Goal: Task Accomplishment & Management: Manage account settings

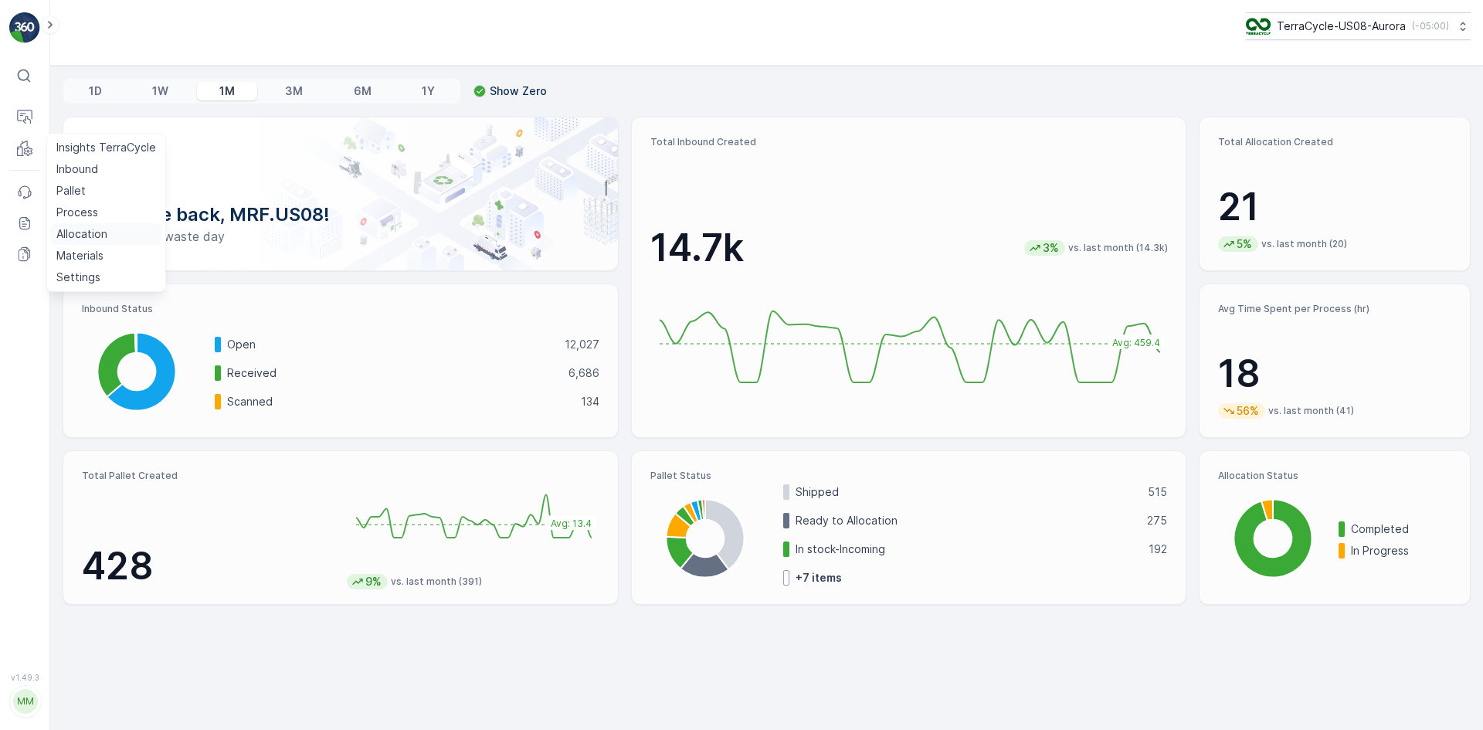
click at [97, 232] on p "Allocation" at bounding box center [81, 233] width 51 height 15
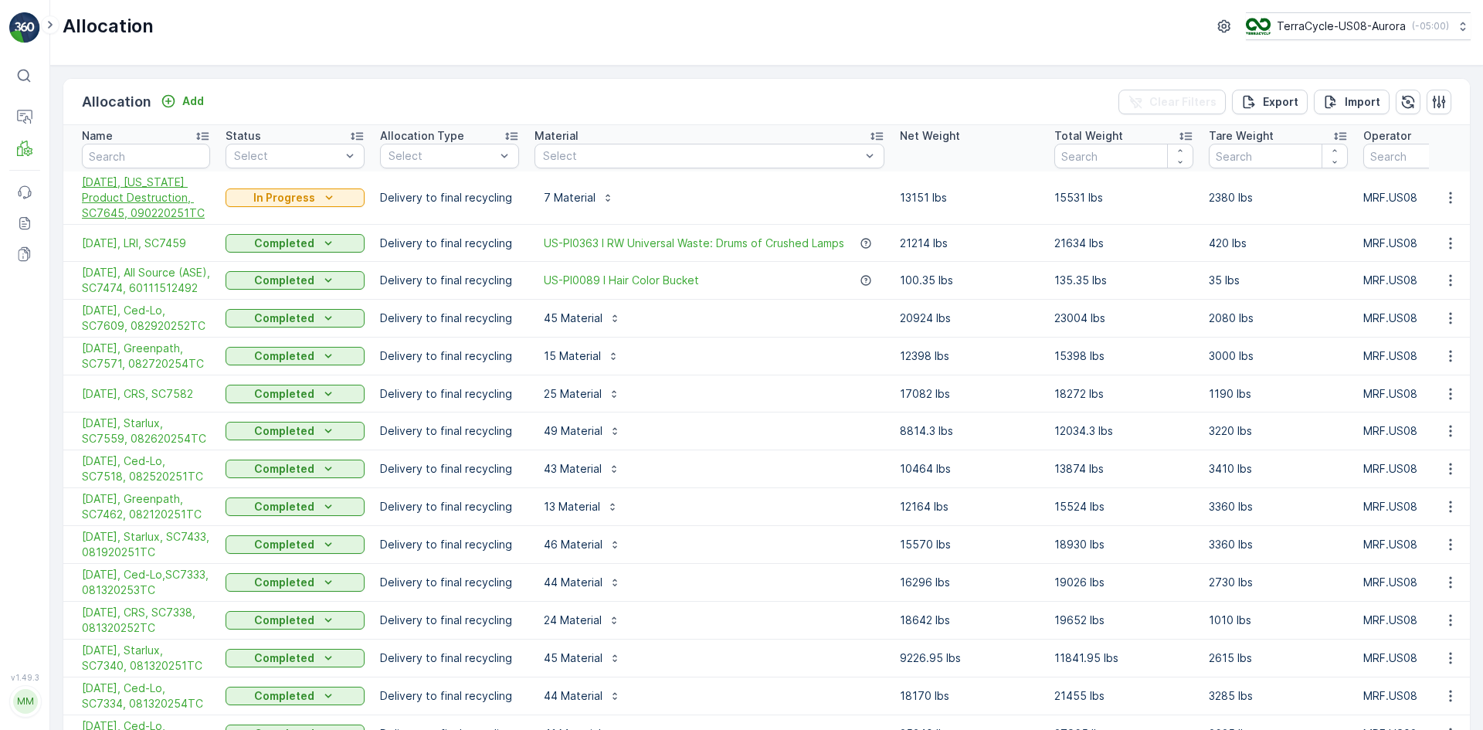
click at [123, 204] on span "[DATE], [US_STATE] Product Destruction, SC7645, 090220251TC" at bounding box center [146, 198] width 128 height 46
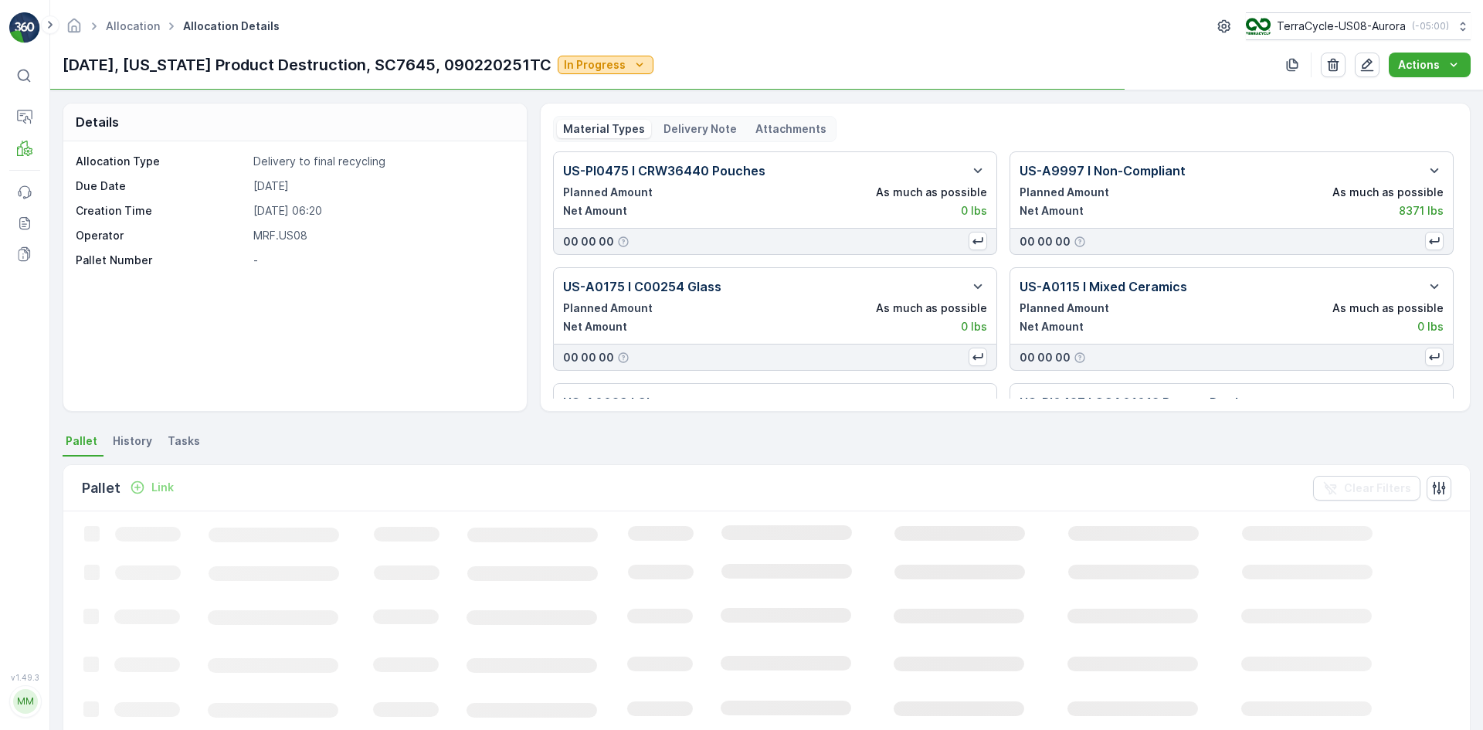
click at [593, 64] on p "In Progress" at bounding box center [595, 64] width 62 height 15
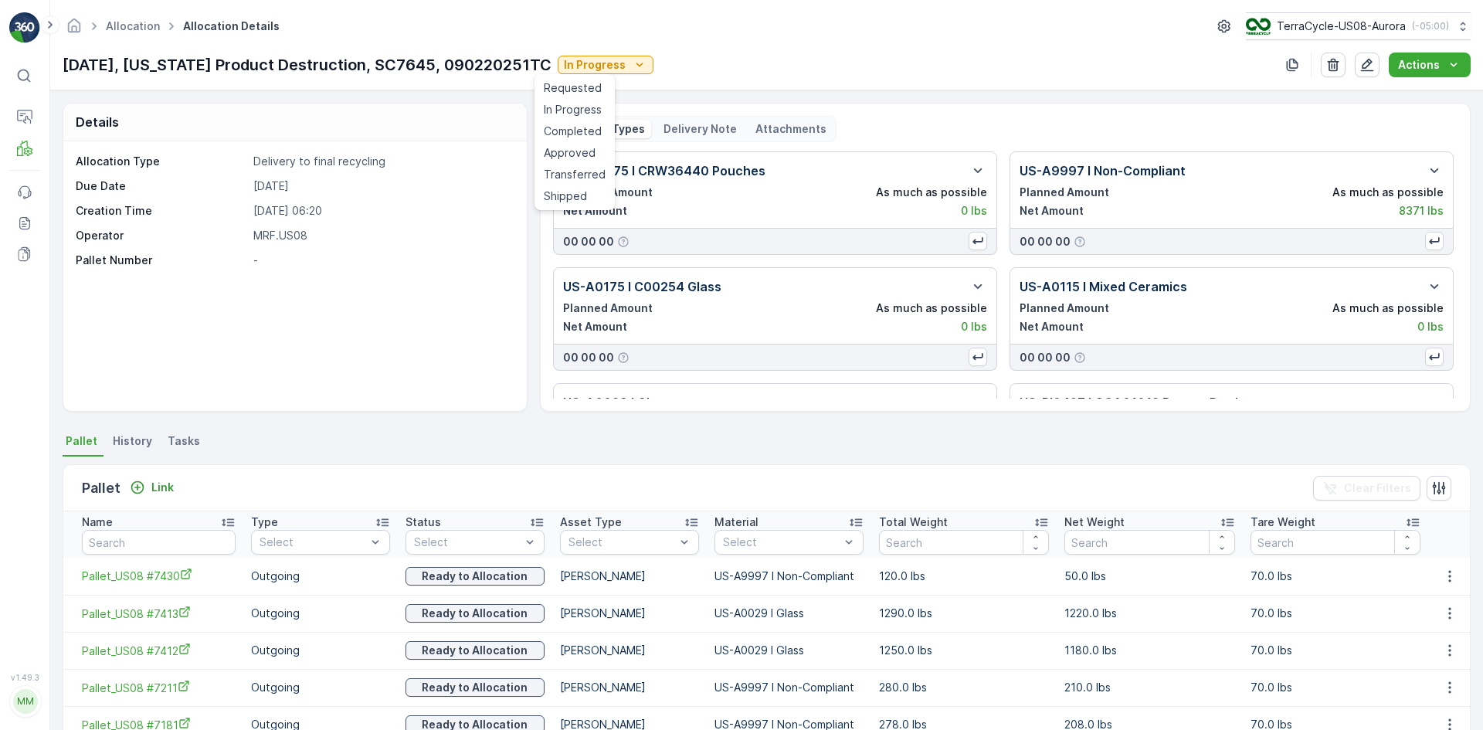
click at [574, 131] on span "Completed" at bounding box center [573, 131] width 58 height 15
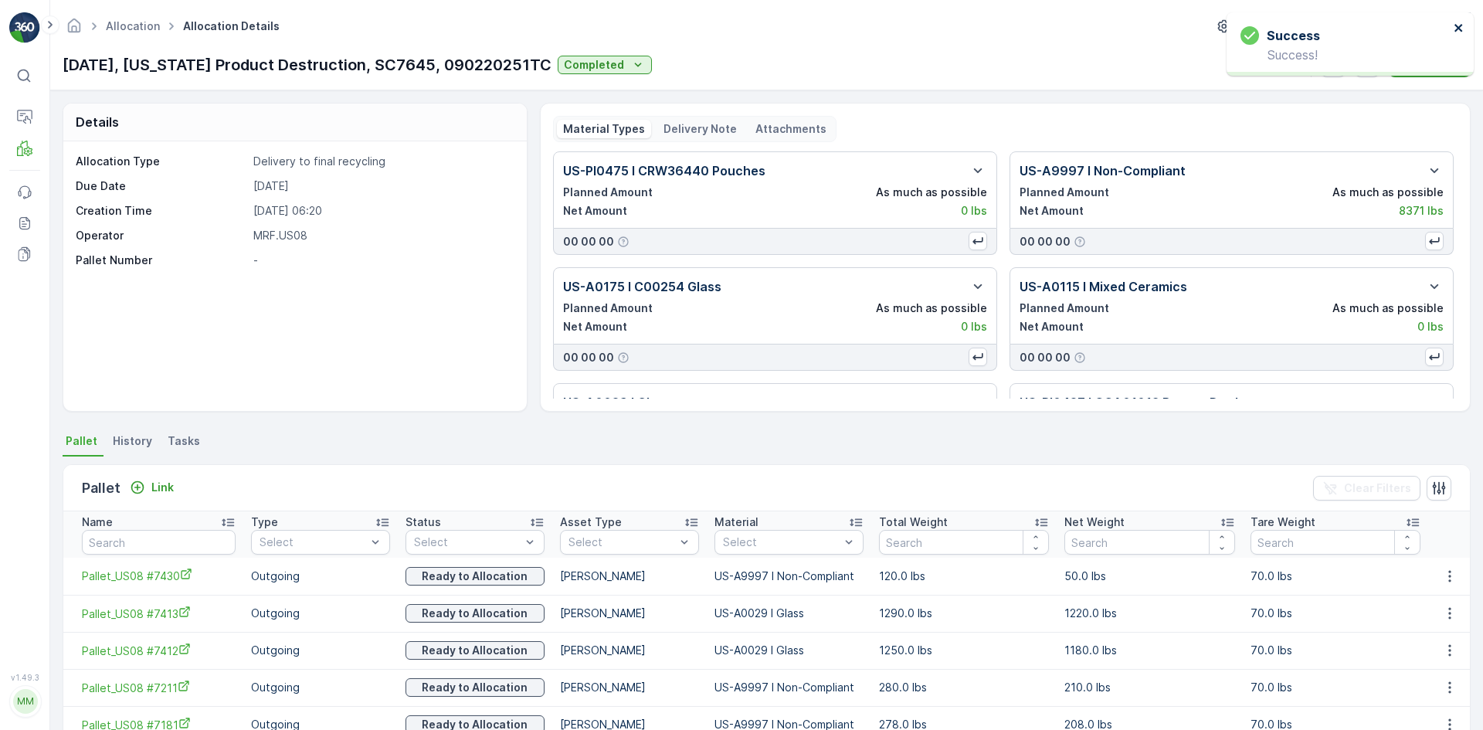
click at [1455, 22] on icon "close" at bounding box center [1458, 28] width 11 height 12
click at [583, 66] on p "Completed" at bounding box center [594, 64] width 60 height 15
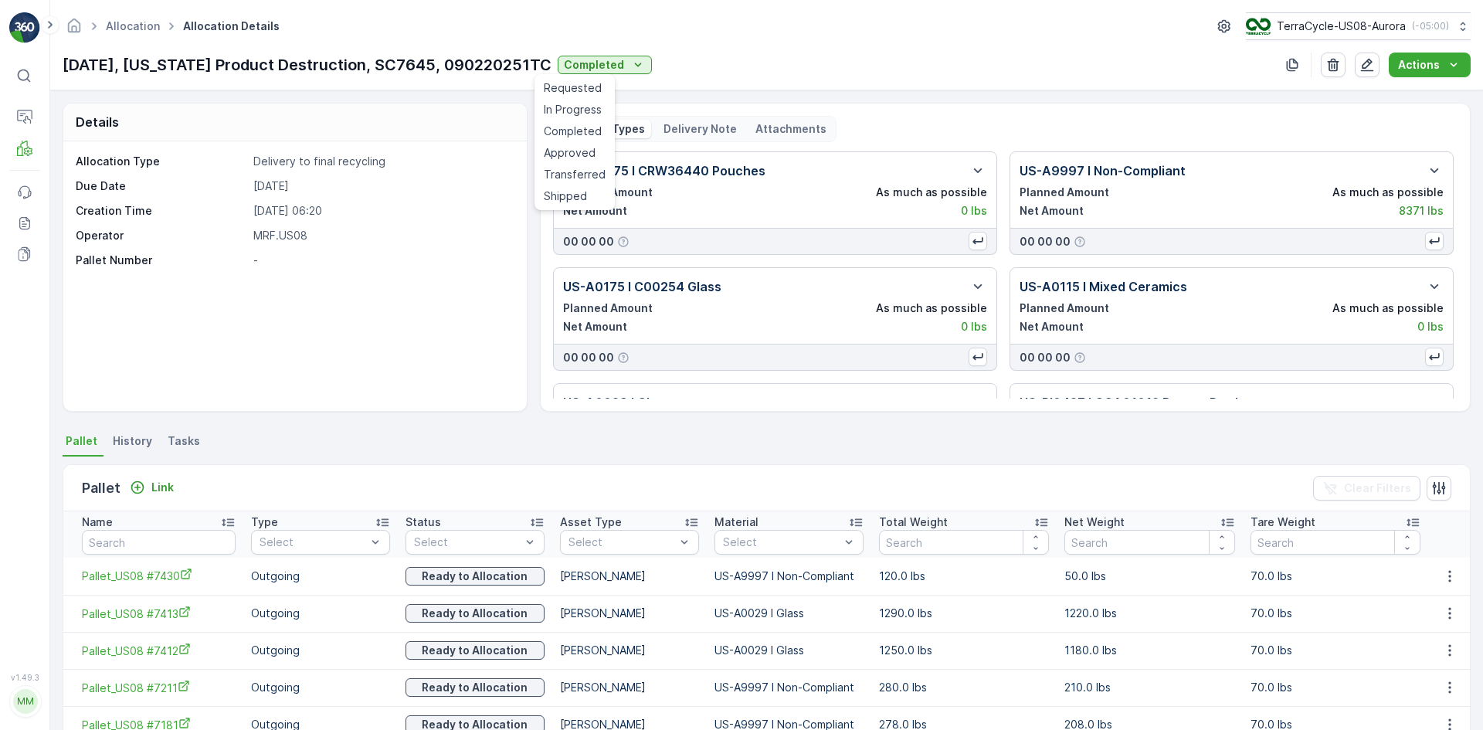
click at [713, 61] on div "09/4/25, Arizona Product Destruction, SC7645, 090220251TC Completed Actions" at bounding box center [767, 65] width 1408 height 25
click at [1434, 60] on p "Actions" at bounding box center [1419, 64] width 42 height 15
click at [1154, 65] on div "09/4/25, Arizona Product Destruction, SC7645, 090220251TC Completed Actions" at bounding box center [767, 65] width 1408 height 25
click at [1408, 64] on p "Actions" at bounding box center [1419, 64] width 42 height 15
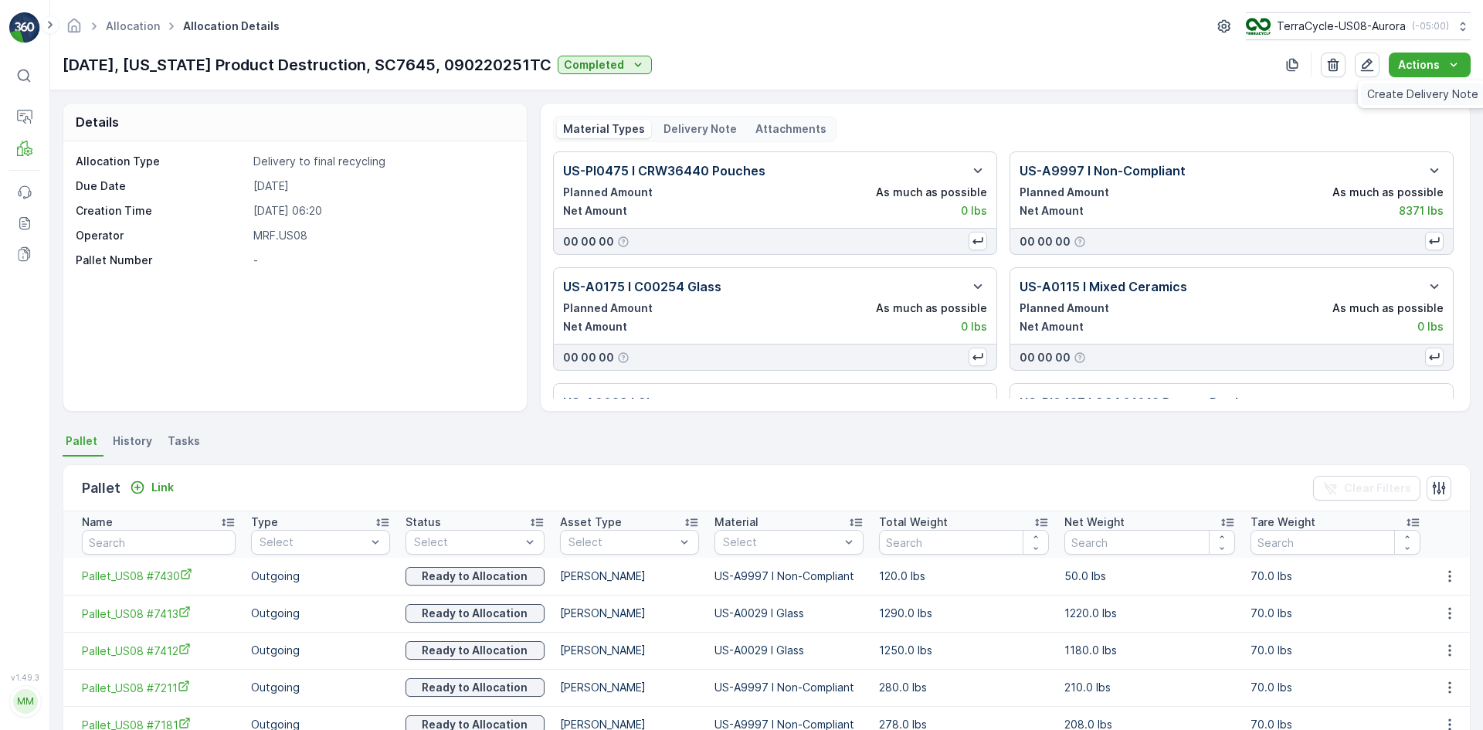
click at [1432, 94] on span "Create Delivery Note" at bounding box center [1422, 93] width 111 height 15
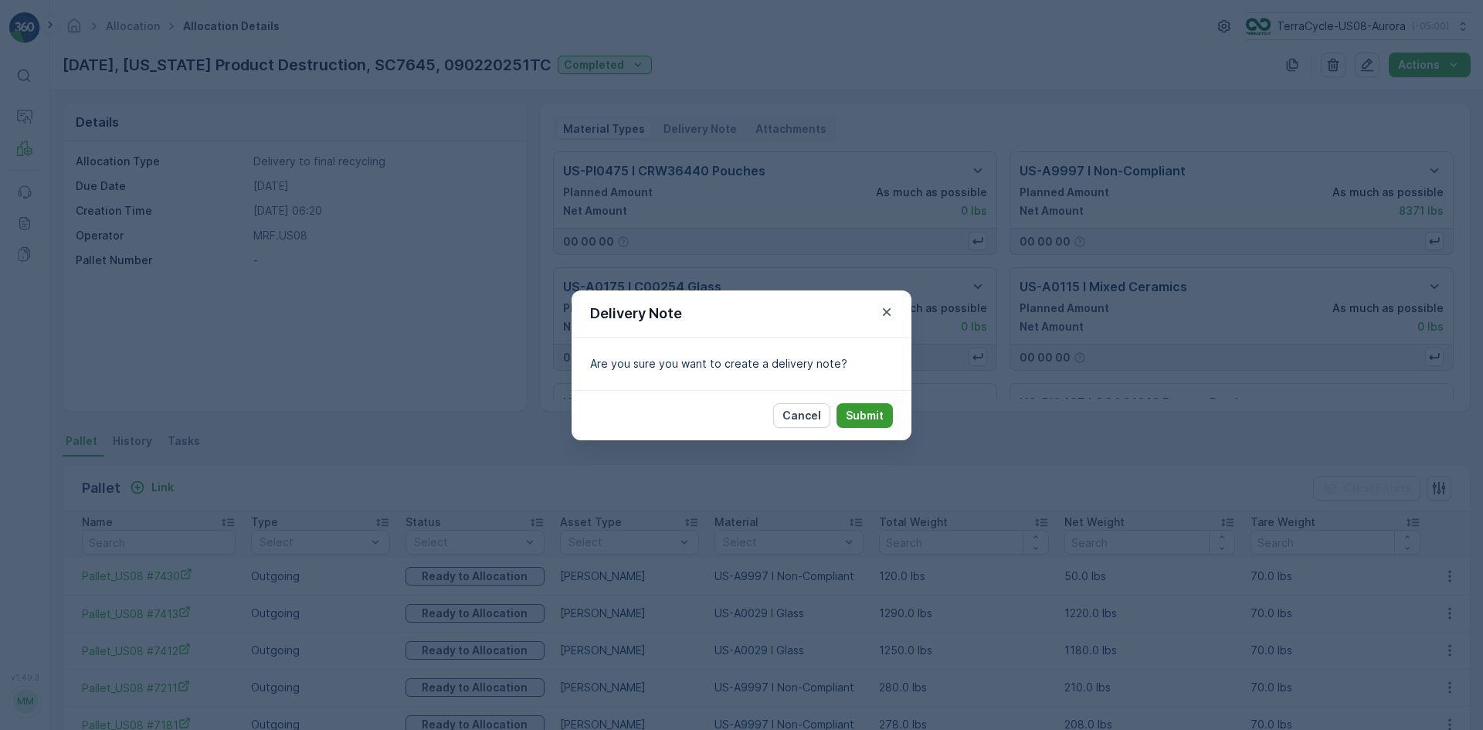
click at [869, 413] on p "Submit" at bounding box center [864, 415] width 38 height 15
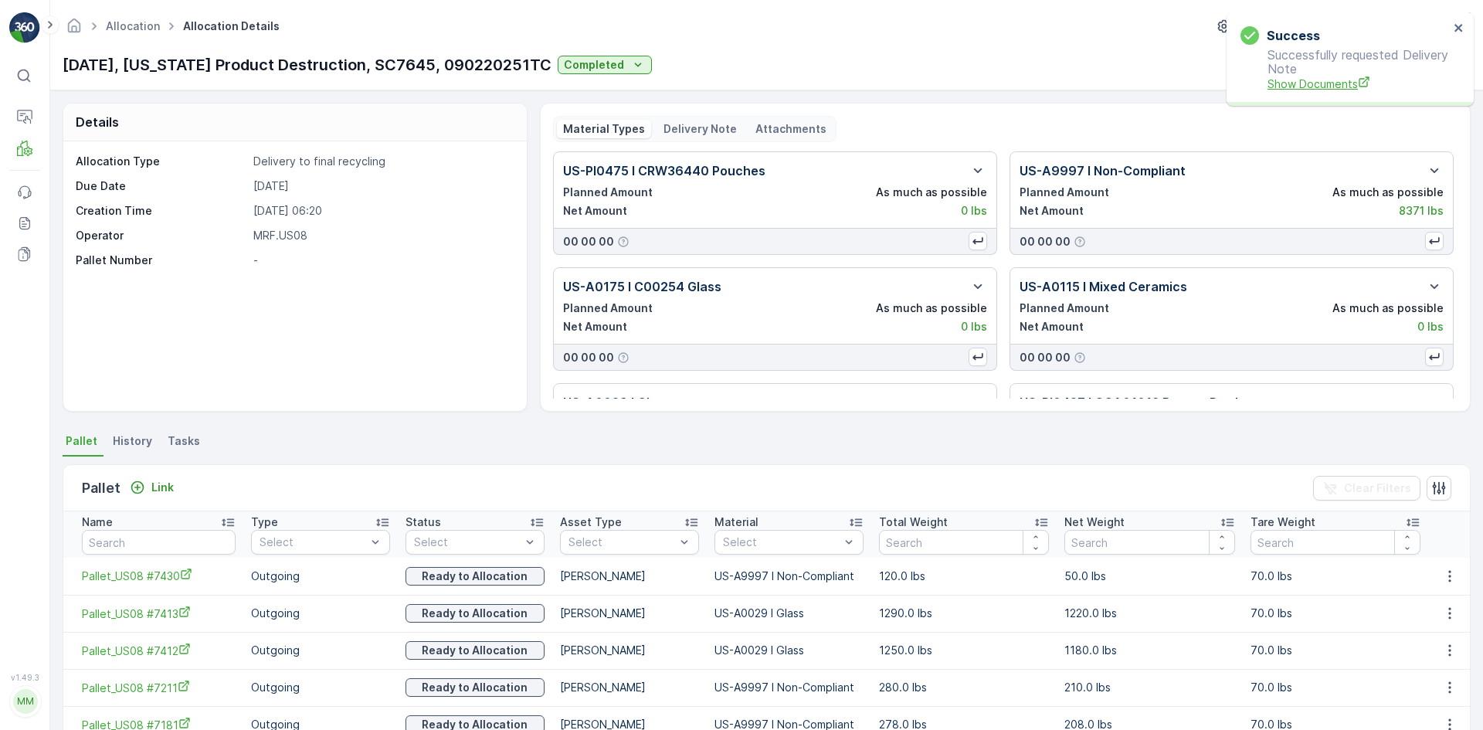
click at [1330, 84] on span "Show Documents" at bounding box center [1357, 84] width 181 height 16
click at [1450, 62] on icon "Actions" at bounding box center [1452, 64] width 15 height 15
click at [1440, 53] on button "Actions" at bounding box center [1429, 65] width 82 height 25
click at [715, 134] on p "Delivery Note" at bounding box center [699, 128] width 73 height 15
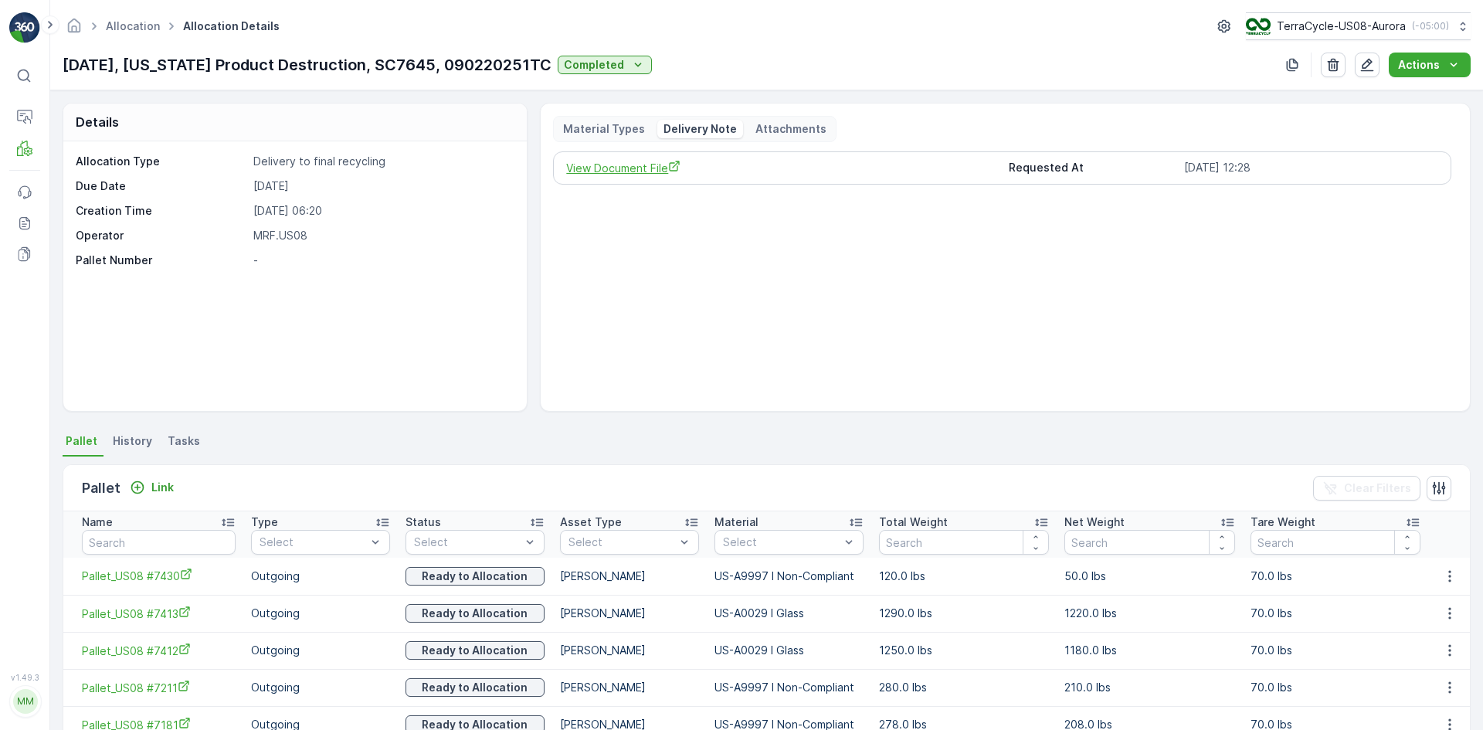
click at [634, 165] on span "View Document File" at bounding box center [780, 168] width 429 height 16
click at [574, 121] on p "Material Types" at bounding box center [604, 128] width 82 height 15
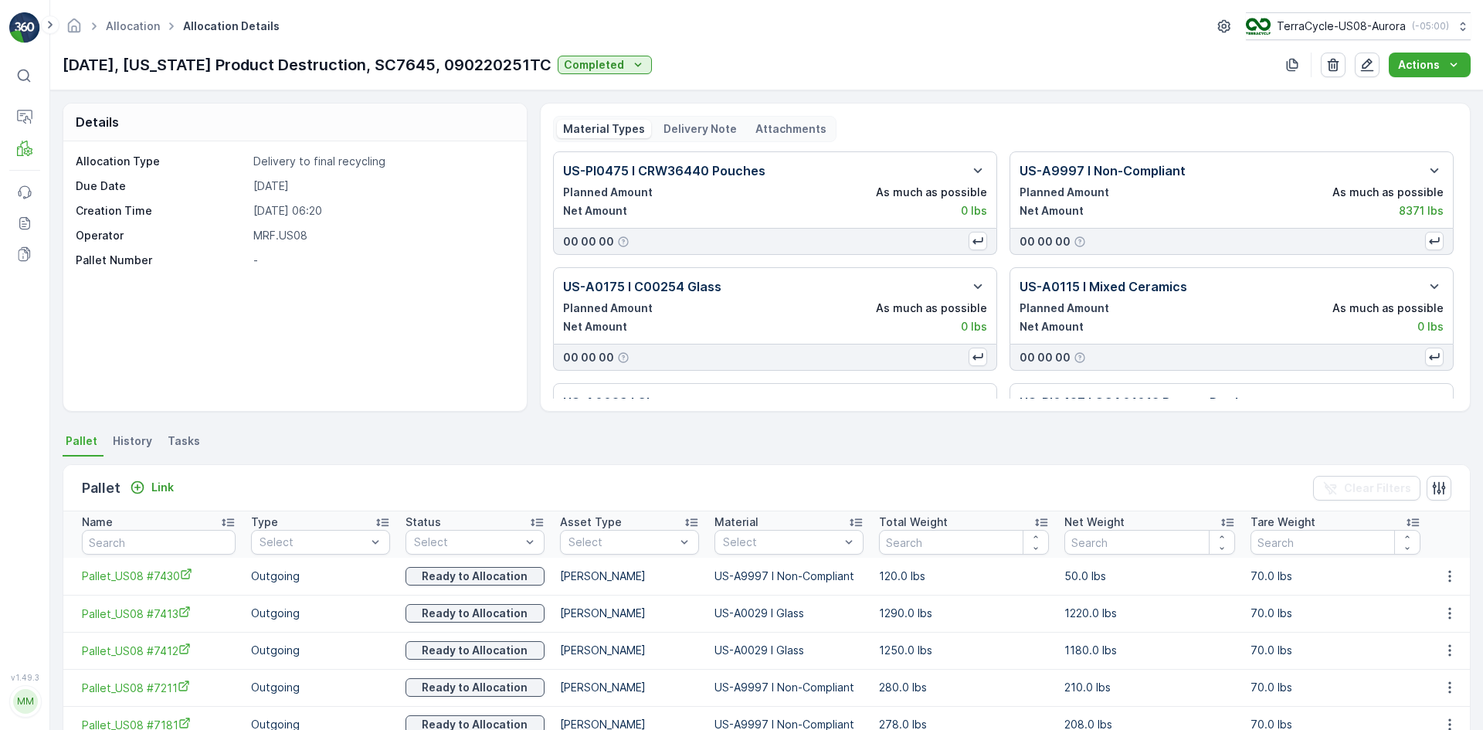
click at [699, 127] on p "Delivery Note" at bounding box center [699, 128] width 73 height 15
